Goal: Task Accomplishment & Management: Complete application form

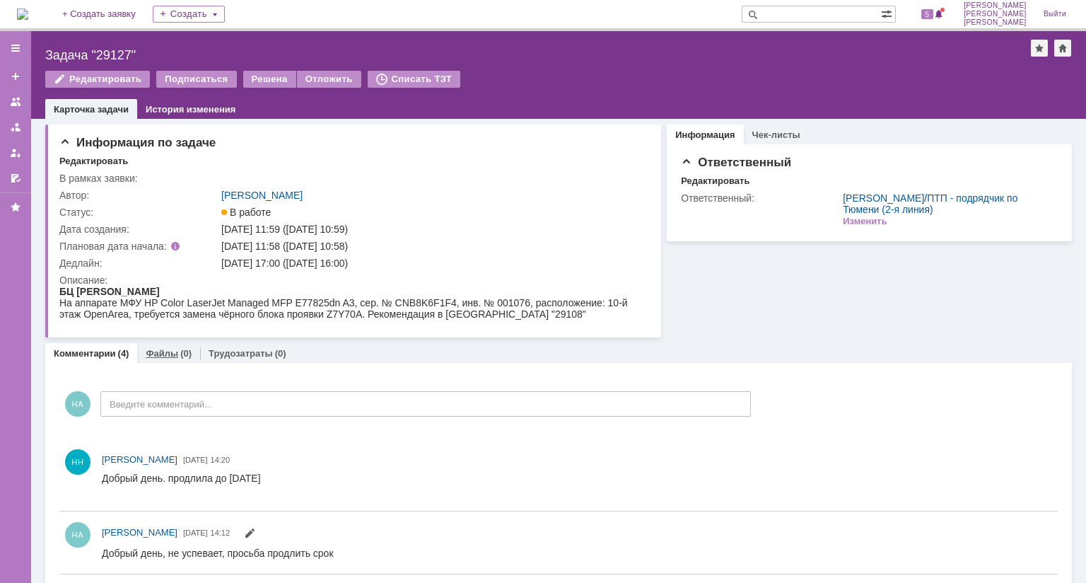
click at [180, 359] on div "Файлы (0)" at bounding box center [168, 353] width 63 height 21
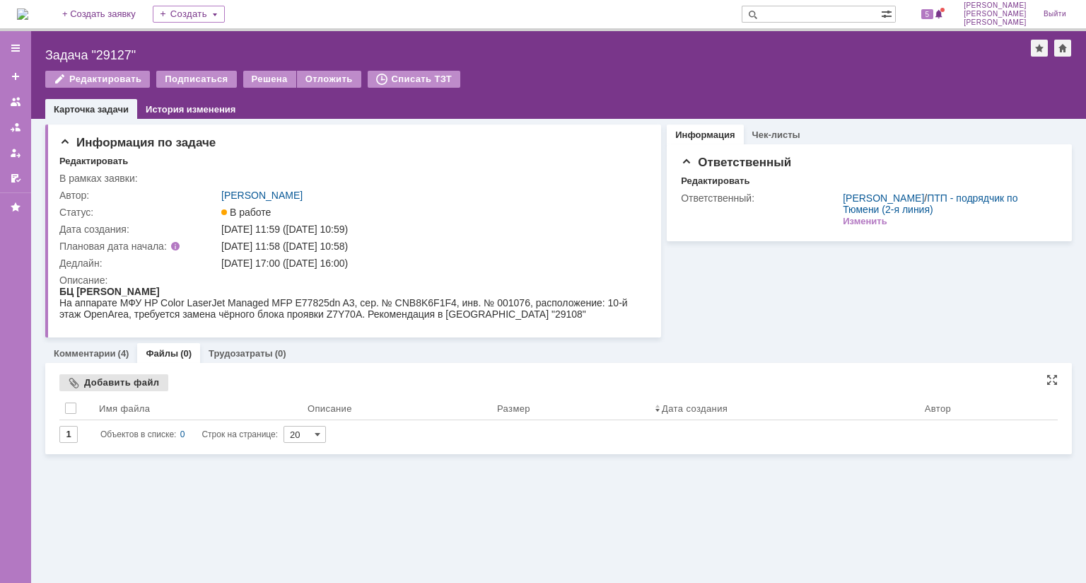
click at [119, 386] on div "Добавить файл" at bounding box center [113, 382] width 109 height 17
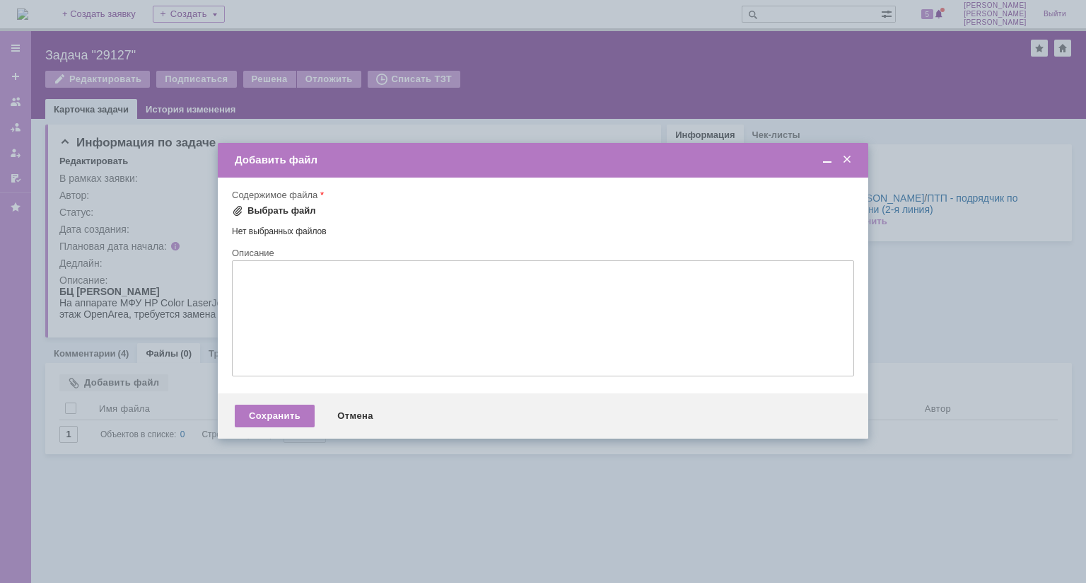
click at [289, 212] on div "Выбрать файл" at bounding box center [282, 210] width 69 height 11
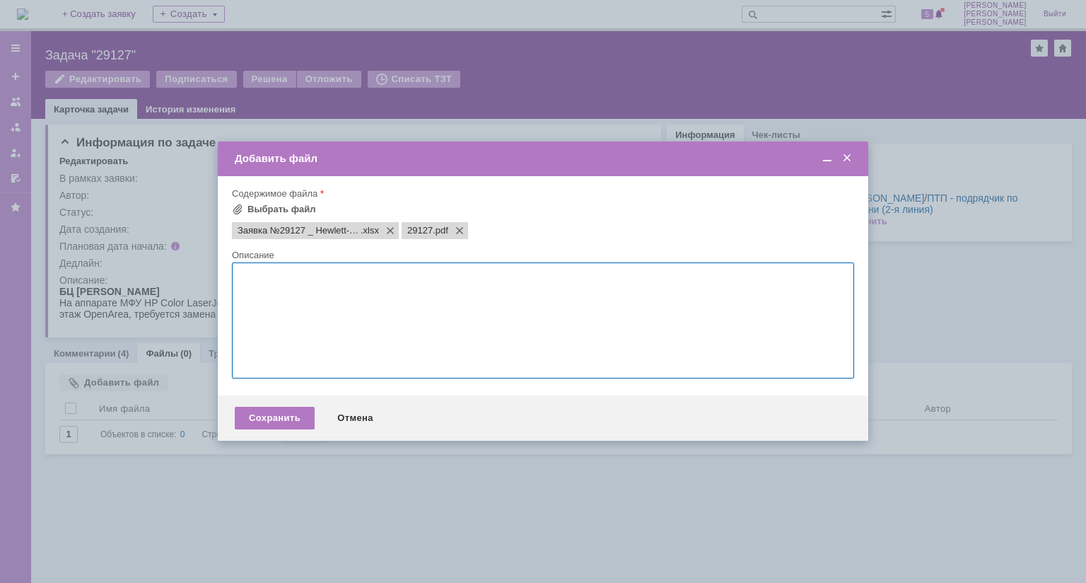
click at [366, 292] on textarea at bounding box center [543, 320] width 622 height 116
paste textarea "Статус заявки: Не работает Выполненные работы: Аппарат чистый снаружи и изнутри…"
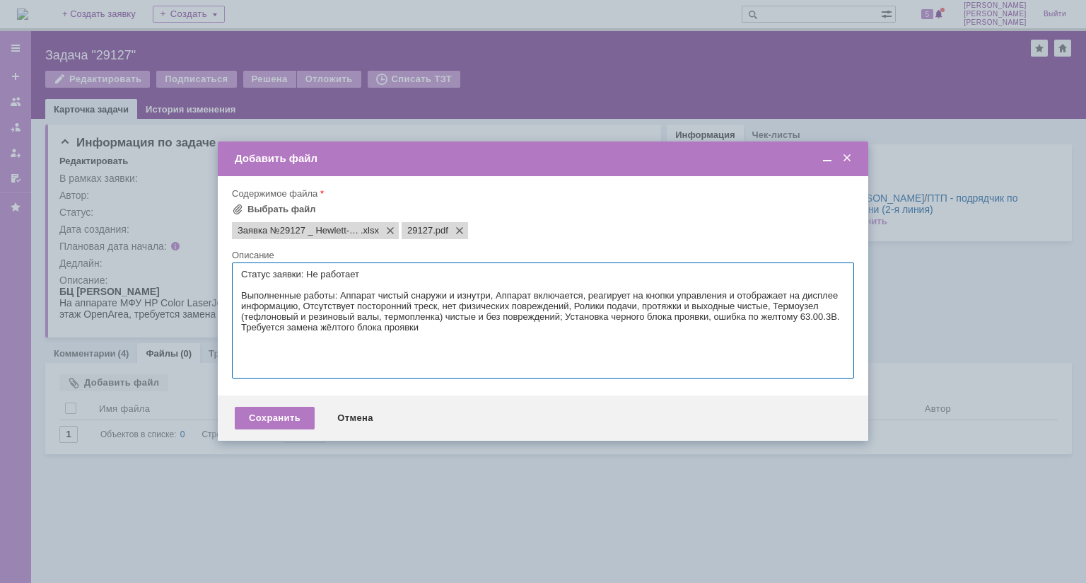
drag, startPoint x: 400, startPoint y: 298, endPoint x: 375, endPoint y: 330, distance: 40.8
click at [395, 306] on textarea "Статус заявки: Не работает Выполненные работы: Аппарат чистый снаружи и изнутри…" at bounding box center [543, 320] width 622 height 116
type textarea "Статус заявки: Не работает Выполненные работы: Аппарат чистый снаружи и изнутри…"
click at [296, 417] on div "Сохранить" at bounding box center [275, 418] width 80 height 23
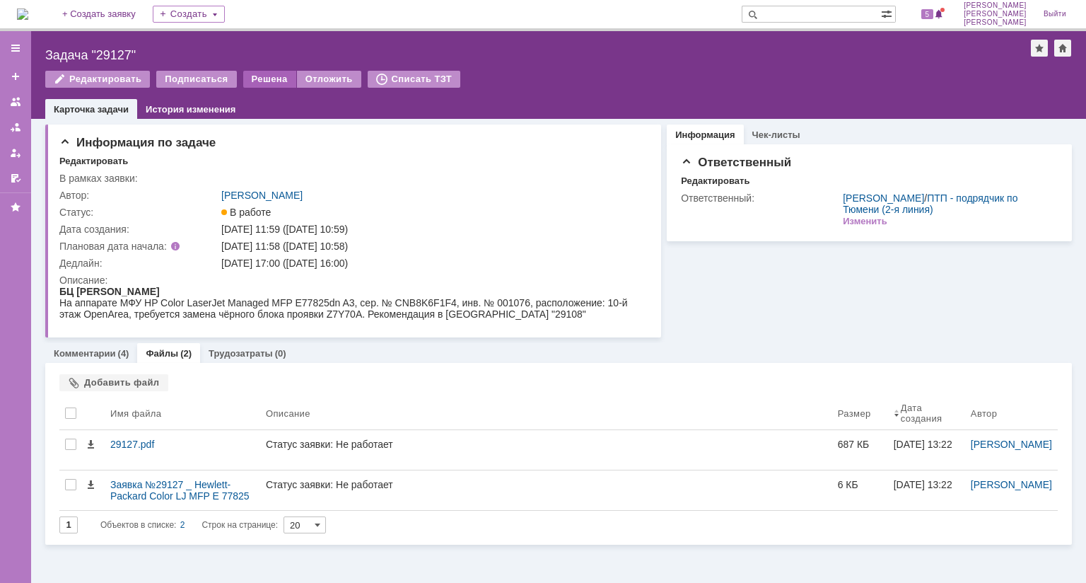
click at [269, 77] on div "Решена" at bounding box center [269, 79] width 53 height 17
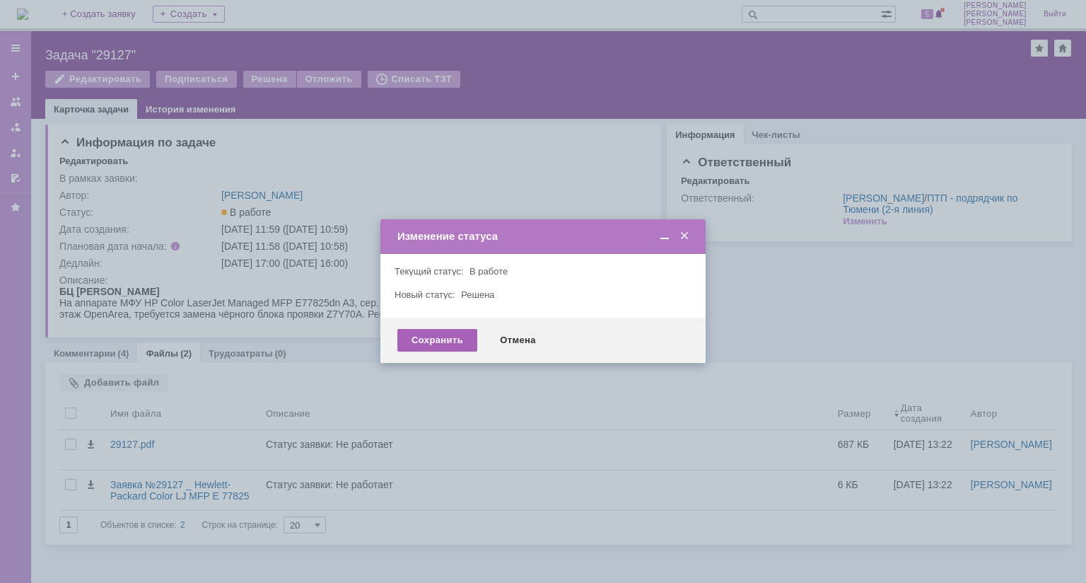
click at [453, 349] on div "Сохранить" at bounding box center [437, 340] width 80 height 23
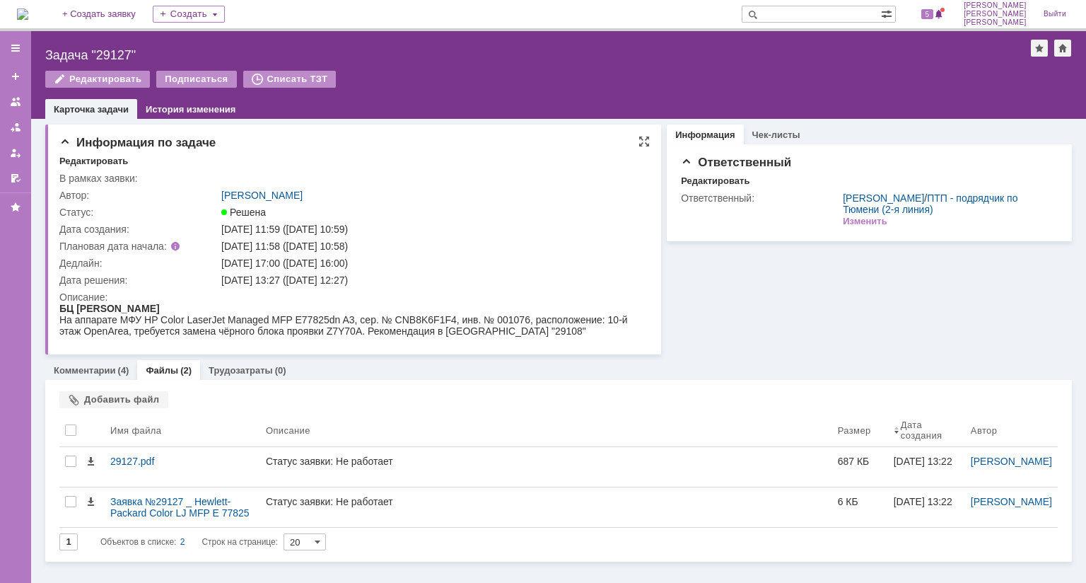
scroll to position [45, 0]
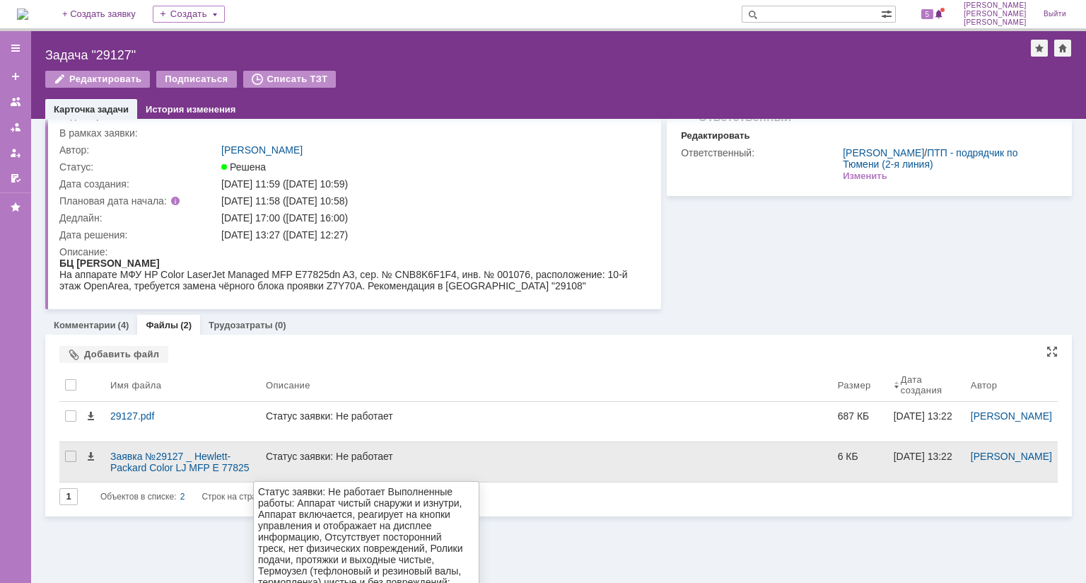
click at [356, 460] on div "Статус заявки: Не работает Выполненные работы: Аппарат чистый снаружи и изнутри…" at bounding box center [546, 484] width 561 height 68
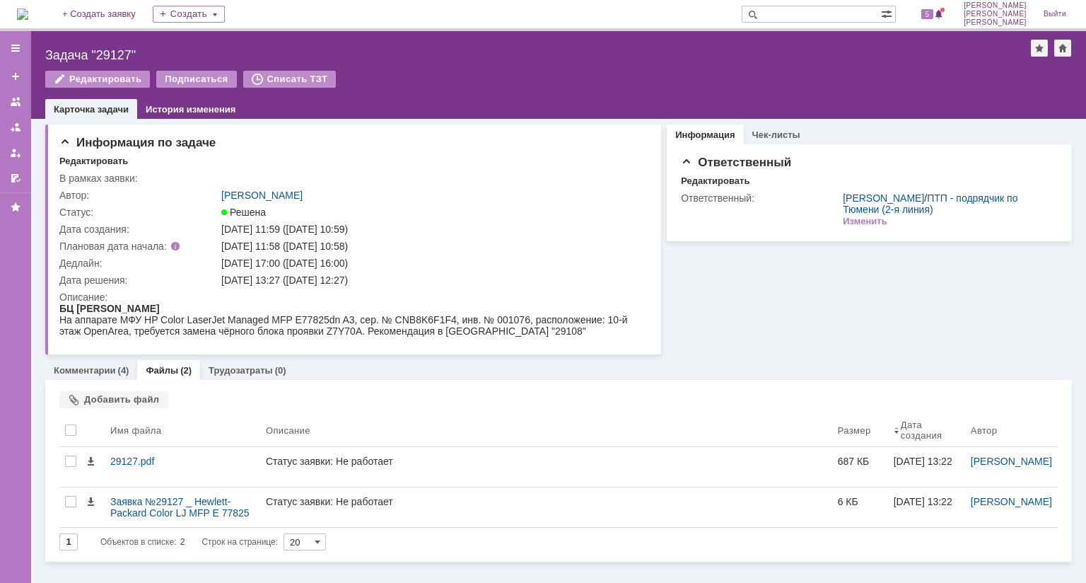
scroll to position [0, 0]
